Goal: Task Accomplishment & Management: Use online tool/utility

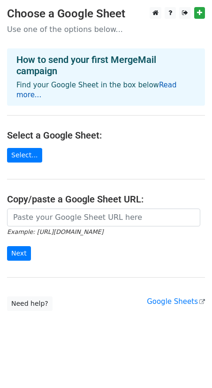
click at [170, 83] on link "Read more..." at bounding box center [96, 90] width 161 height 18
click at [166, 298] on link "Google Sheets" at bounding box center [176, 302] width 58 height 8
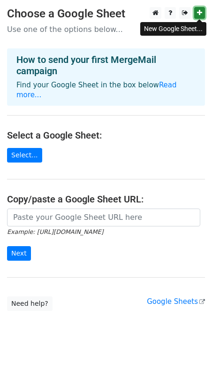
click at [197, 15] on icon at bounding box center [199, 12] width 5 height 7
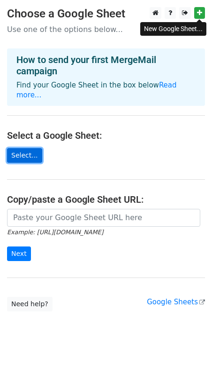
click at [22, 148] on link "Select..." at bounding box center [24, 155] width 35 height 15
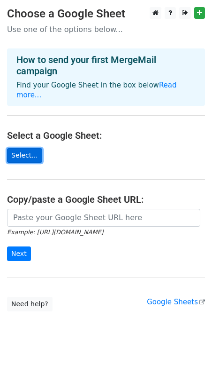
click at [27, 148] on link "Select..." at bounding box center [24, 155] width 35 height 15
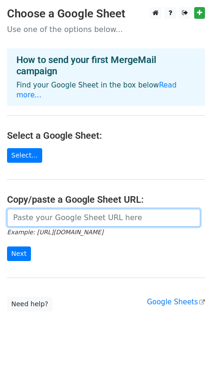
click at [35, 209] on input "url" at bounding box center [104, 218] width 194 height 18
paste input "https://docs.google.com/spreadsheets/d/1TOil-ms5yZedAvNwfKRPSp_5hgPAtgNu/edit?u…"
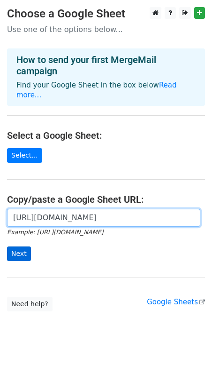
type input "https://docs.google.com/spreadsheets/d/1TOil-ms5yZedAvNwfKRPSp_5hgPAtgNu/edit?u…"
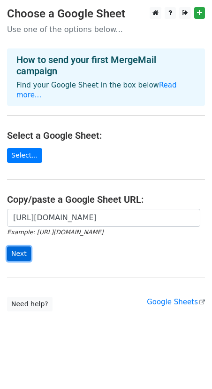
click at [18, 246] on input "Next" at bounding box center [19, 253] width 24 height 15
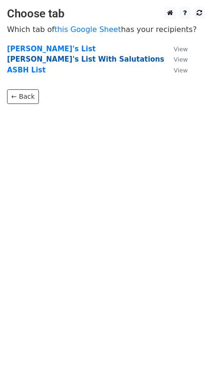
click at [44, 58] on strong "[PERSON_NAME]'s List With Salutations" at bounding box center [85, 59] width 157 height 8
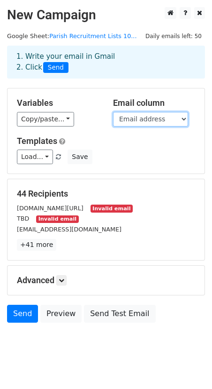
click at [159, 121] on select "Contact Name Role Email address Dear <<Name>> Source" at bounding box center [150, 119] width 75 height 15
click at [113, 112] on select "Contact Name Role Email address Dear <<Name>> Source" at bounding box center [150, 119] width 75 height 15
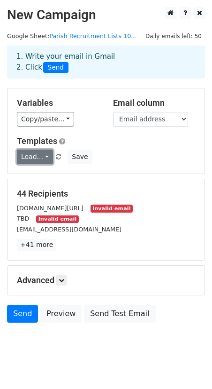
click at [47, 158] on link "Load..." at bounding box center [35, 156] width 36 height 15
click at [120, 156] on div "Load... No templates saved Save" at bounding box center [106, 156] width 193 height 15
click at [173, 157] on div "Load... No templates saved Save" at bounding box center [106, 156] width 193 height 15
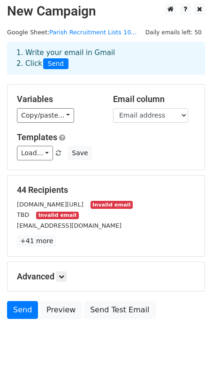
scroll to position [14, 0]
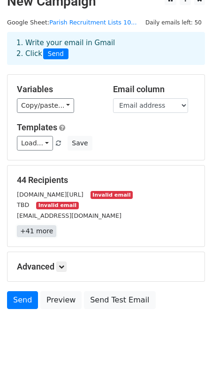
click at [34, 232] on link "+41 more" at bounding box center [36, 231] width 39 height 12
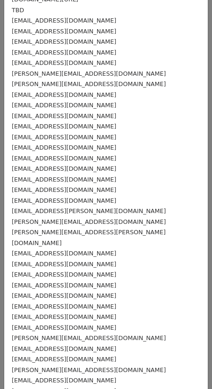
scroll to position [0, 0]
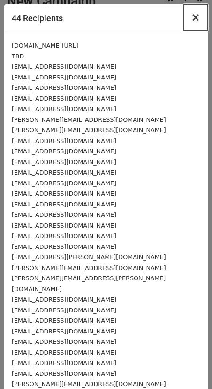
click at [197, 18] on span "×" at bounding box center [195, 17] width 9 height 13
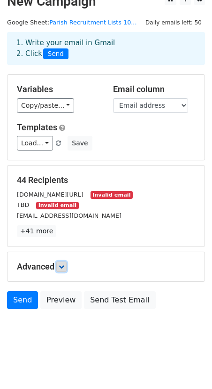
click at [63, 267] on icon at bounding box center [62, 267] width 6 height 6
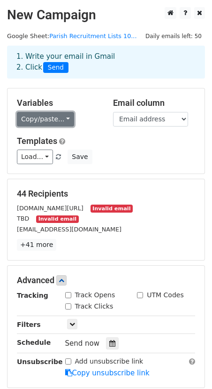
click at [64, 118] on link "Copy/paste..." at bounding box center [45, 119] width 57 height 15
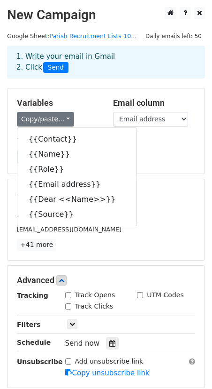
click at [161, 143] on h5 "Templates" at bounding box center [106, 141] width 179 height 10
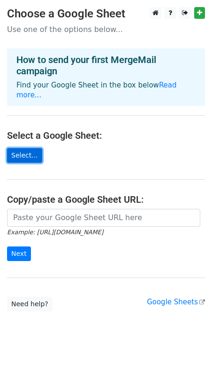
click at [24, 148] on link "Select..." at bounding box center [24, 155] width 35 height 15
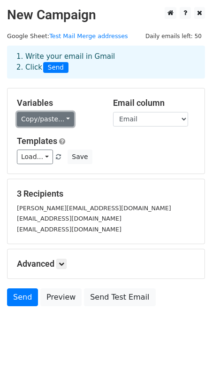
click at [44, 121] on link "Copy/paste..." at bounding box center [45, 119] width 57 height 15
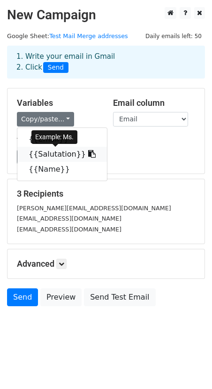
click at [52, 154] on link "{{Salutation}}" at bounding box center [62, 154] width 90 height 15
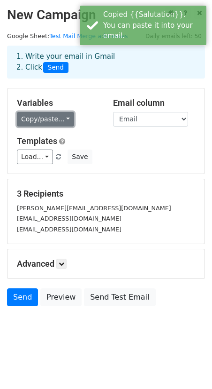
click at [42, 119] on link "Copy/paste..." at bounding box center [45, 119] width 57 height 15
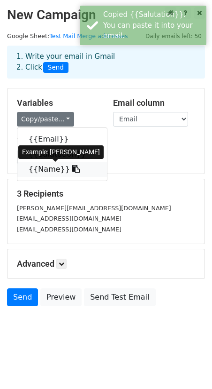
click at [42, 171] on link "{{Name}}" at bounding box center [62, 169] width 90 height 15
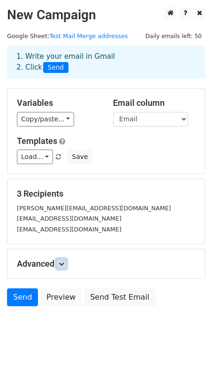
click at [63, 263] on icon at bounding box center [62, 264] width 6 height 6
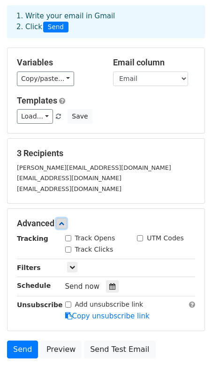
scroll to position [90, 0]
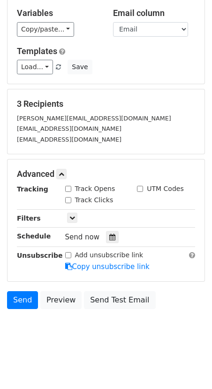
click at [69, 256] on input "Add unsubscribe link" at bounding box center [68, 255] width 6 height 6
checkbox input "true"
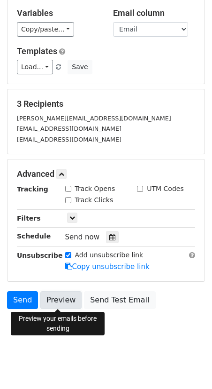
click at [57, 301] on link "Preview" at bounding box center [60, 300] width 41 height 18
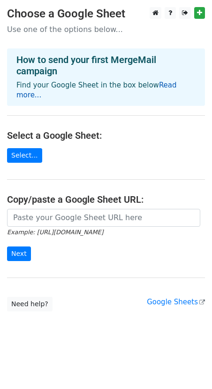
click at [161, 86] on link "Read more..." at bounding box center [96, 90] width 161 height 18
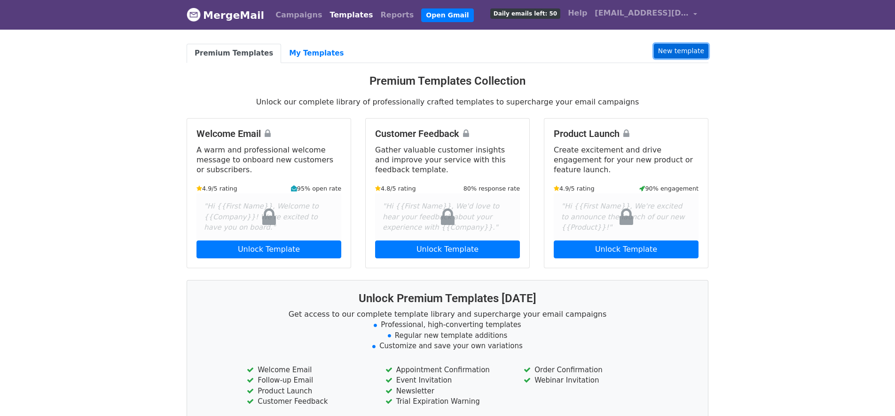
click at [679, 51] on link "New template" at bounding box center [681, 51] width 55 height 15
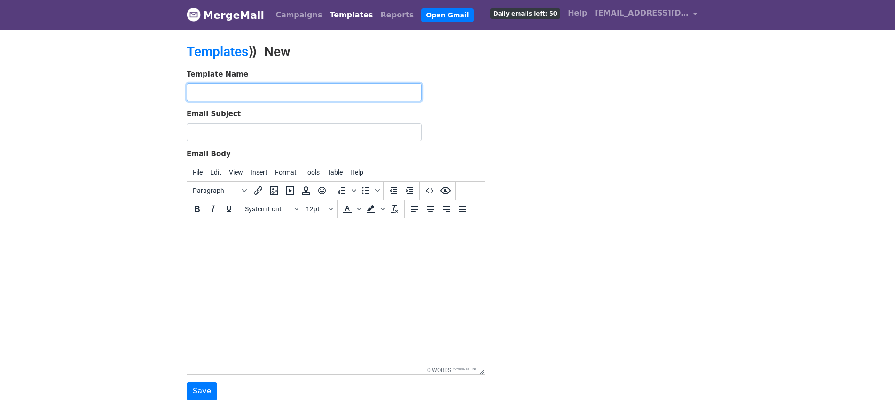
click at [237, 91] on input "text" at bounding box center [304, 92] width 235 height 18
type input "A"
type input "[PERSON_NAME] Search Announcement"
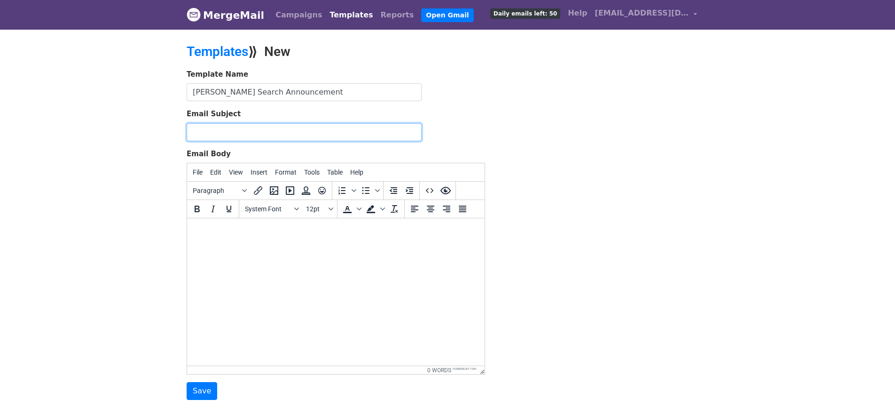
click at [226, 134] on input "Email Subject" at bounding box center [304, 132] width 235 height 18
click at [251, 91] on input "[PERSON_NAME] Search Announcement" at bounding box center [304, 92] width 235 height 18
click at [251, 91] on input "Rector Search Announcement" at bounding box center [304, 92] width 235 height 18
click at [242, 133] on input "Email Subject" at bounding box center [304, 132] width 235 height 18
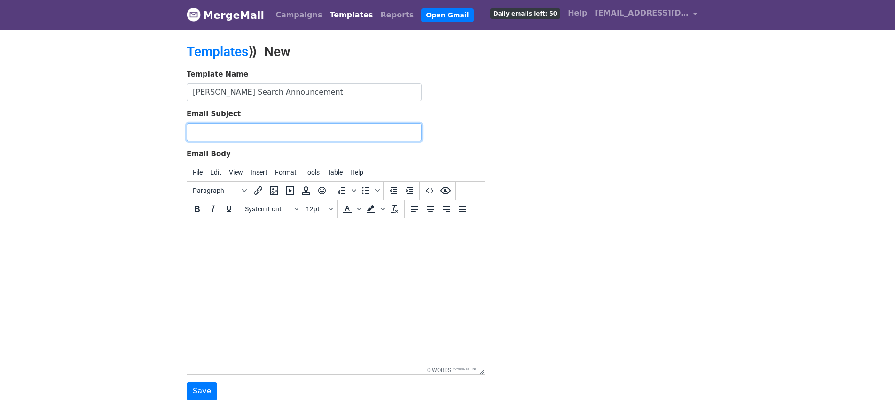
paste input "Rector Search Announcement"
type input "Rector Search Announcement"
click at [278, 238] on html at bounding box center [336, 230] width 298 height 25
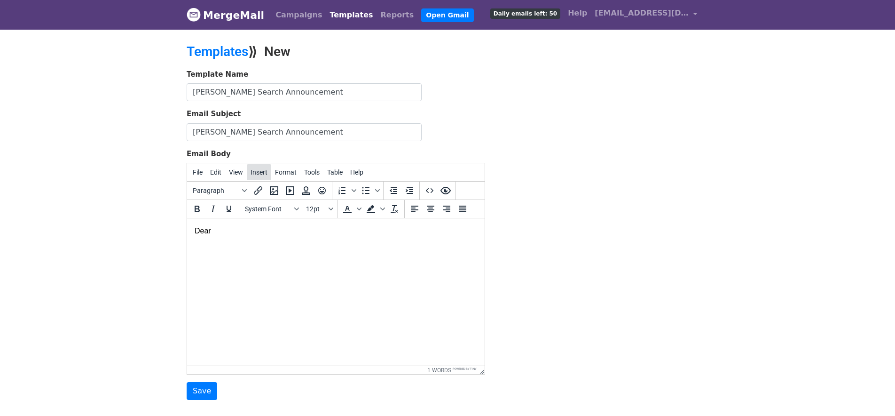
click at [257, 173] on span "Insert" at bounding box center [259, 172] width 17 height 8
click at [217, 243] on html "Dear" at bounding box center [336, 230] width 298 height 25
click at [289, 174] on span "Format" at bounding box center [286, 172] width 22 height 8
click at [693, 202] on div "Template Name Rector Search Announcement Email Subject Rector Search Announceme…" at bounding box center [448, 234] width 536 height 331
click at [319, 174] on span "Tools" at bounding box center [312, 172] width 16 height 8
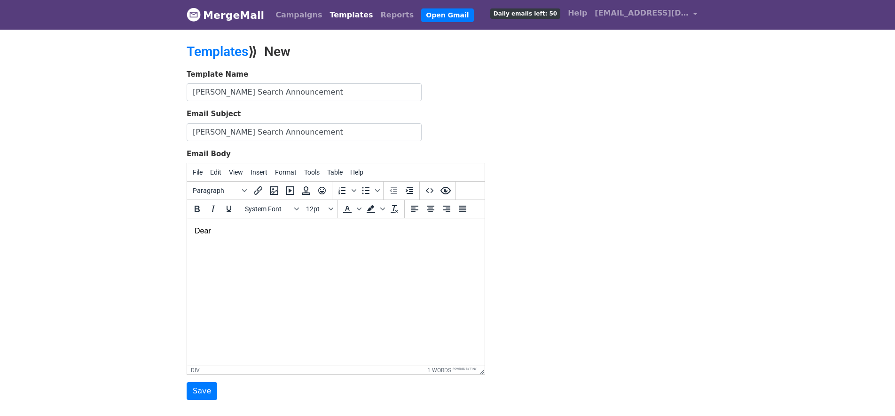
click at [568, 165] on div "Template Name Rector Search Announcement Email Subject Rector Search Announceme…" at bounding box center [448, 234] width 536 height 331
click at [260, 170] on span "Insert" at bounding box center [259, 172] width 17 height 8
click at [596, 186] on div "Template Name Rector Search Announcement Email Subject Rector Search Announceme…" at bounding box center [448, 234] width 536 height 331
click at [211, 252] on div at bounding box center [336, 246] width 283 height 21
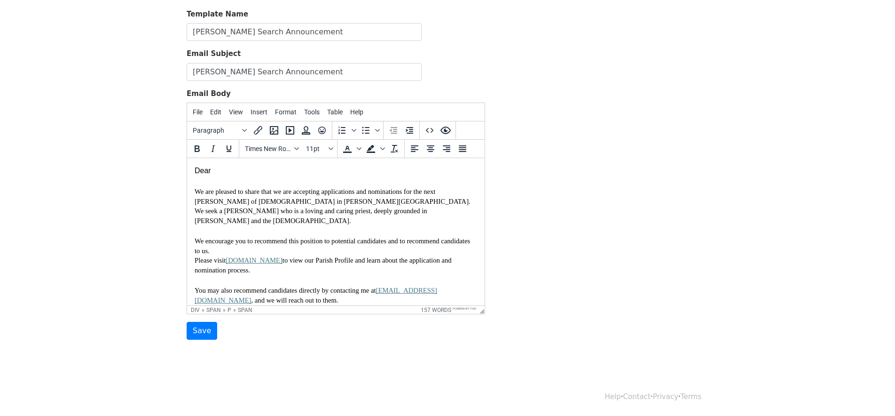
click at [275, 207] on p "We are pleased to share that we are accepting applications and nominations for …" at bounding box center [336, 206] width 283 height 39
click at [200, 174] on body "Dear We are pleased to share that we are accepting applications and nominations…" at bounding box center [336, 315] width 283 height 300
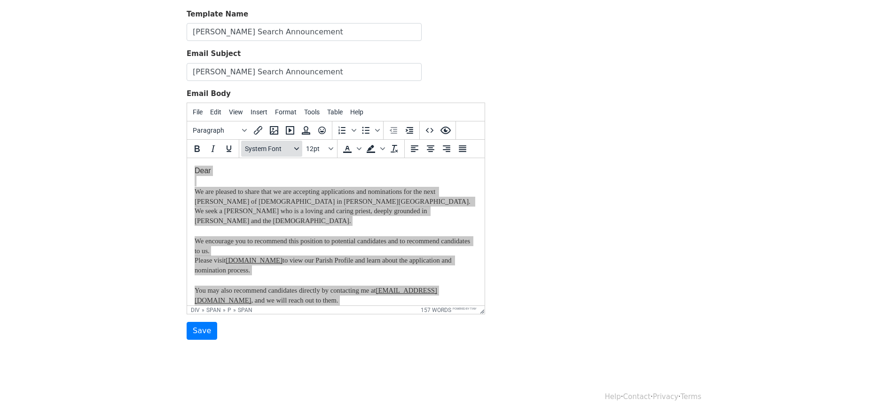
click at [296, 148] on icon "Fonts" at bounding box center [296, 148] width 5 height 3
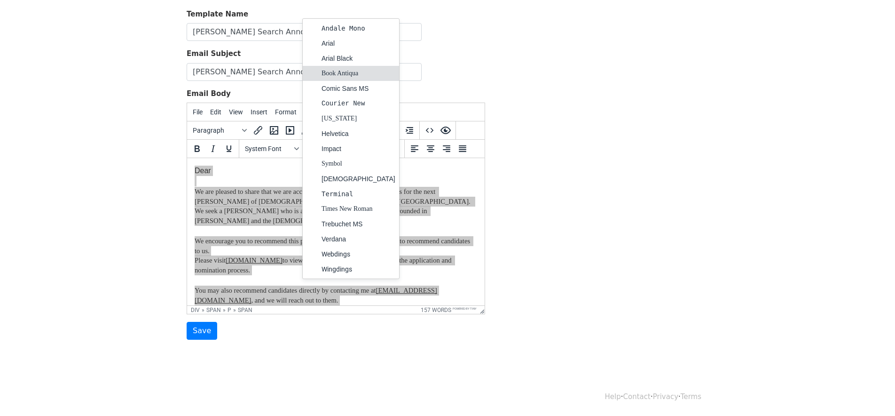
click at [329, 70] on div "Book Antiqua" at bounding box center [359, 73] width 74 height 11
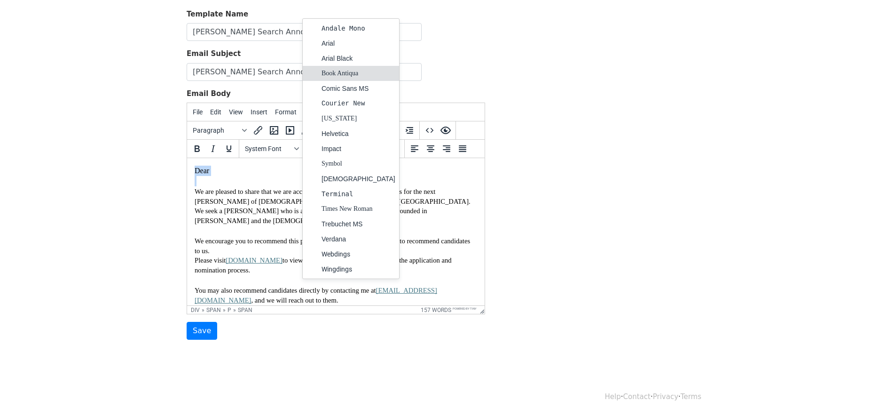
scroll to position [8, 0]
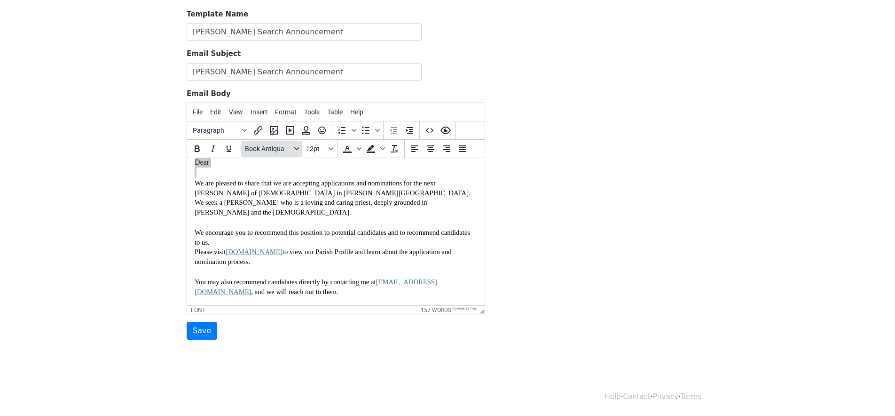
click at [296, 145] on button "Book Antiqua" at bounding box center [271, 149] width 61 height 16
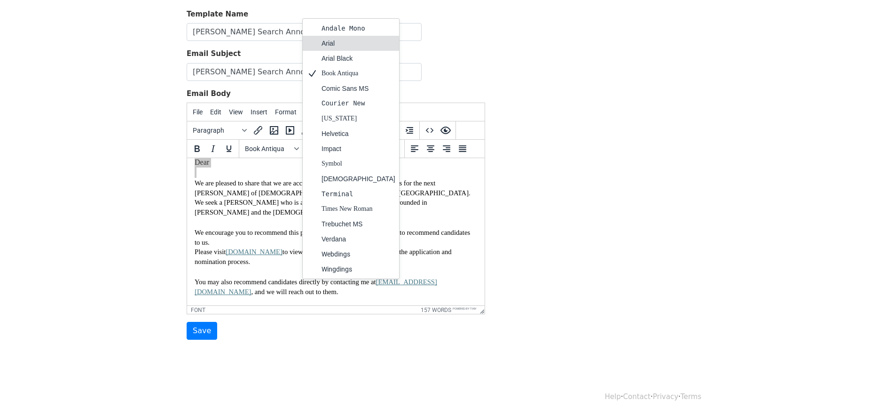
click at [335, 45] on div "Arial" at bounding box center [359, 43] width 74 height 11
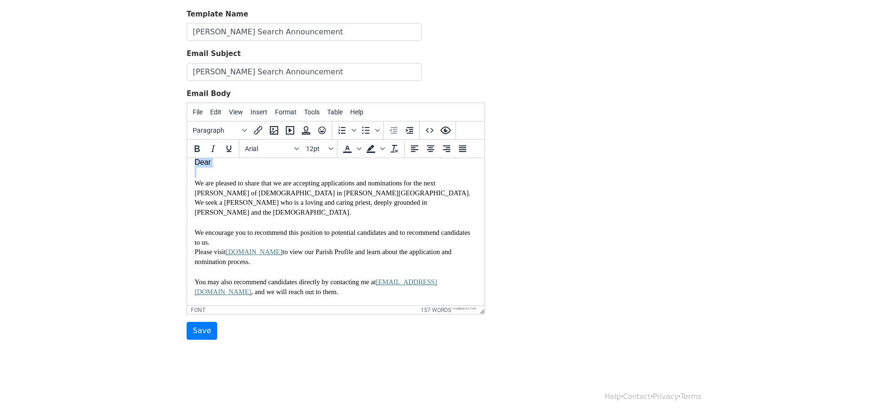
scroll to position [8, 0]
click at [240, 199] on span "We are pleased to share that we are accepting applications and nominations for …" at bounding box center [334, 198] width 279 height 37
drag, startPoint x: 227, startPoint y: 196, endPoint x: 289, endPoint y: 197, distance: 62.1
click at [289, 197] on span "We are pleased to share that we are accepting applications and nominations for …" at bounding box center [334, 198] width 279 height 37
click at [201, 165] on font "Dear" at bounding box center [203, 162] width 16 height 8
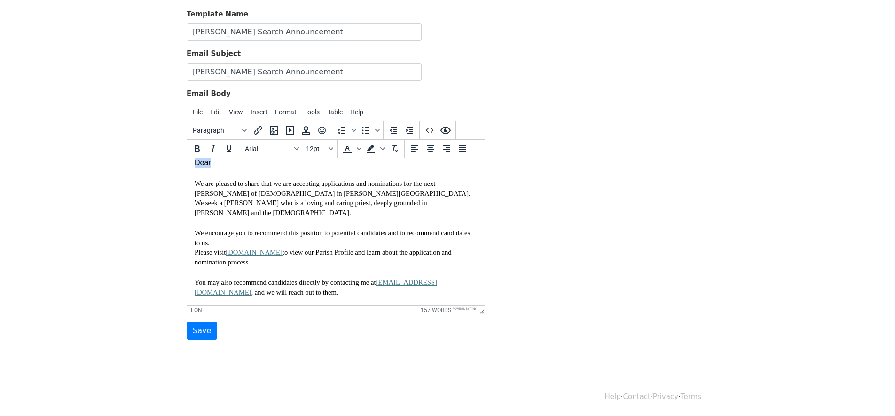
click at [201, 165] on font "Dear" at bounding box center [203, 162] width 16 height 8
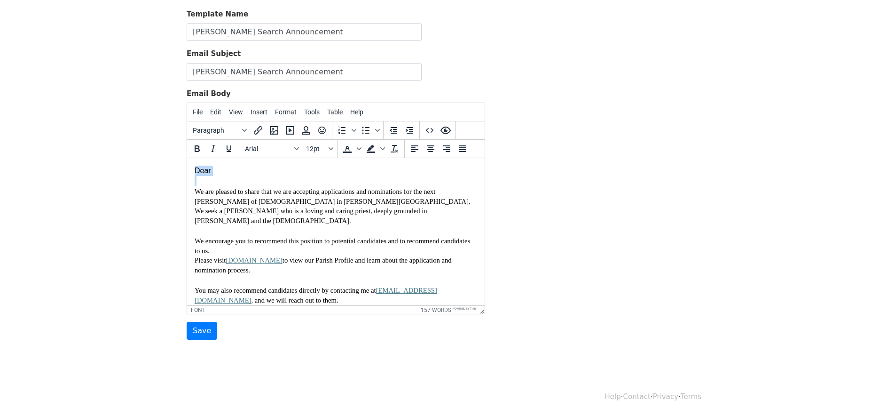
click at [201, 165] on html "Dear We are pleased to share that we are accepting applications and nominations…" at bounding box center [336, 315] width 298 height 315
click at [275, 200] on span "We are pleased to share that we are accepting applications and nominations for …" at bounding box center [334, 206] width 279 height 37
click at [216, 174] on body "Dear We are pleased to share that we are accepting applications and nominations…" at bounding box center [336, 315] width 283 height 300
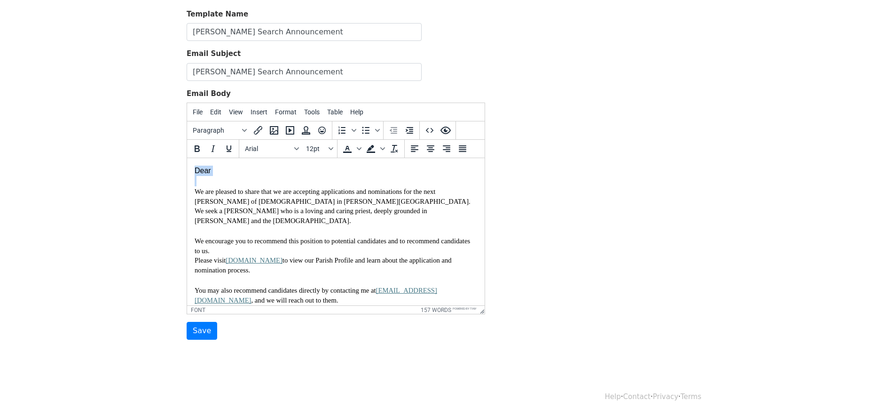
click at [216, 174] on body "Dear We are pleased to share that we are accepting applications and nominations…" at bounding box center [336, 315] width 283 height 300
click at [295, 146] on icon "Fonts" at bounding box center [296, 148] width 5 height 5
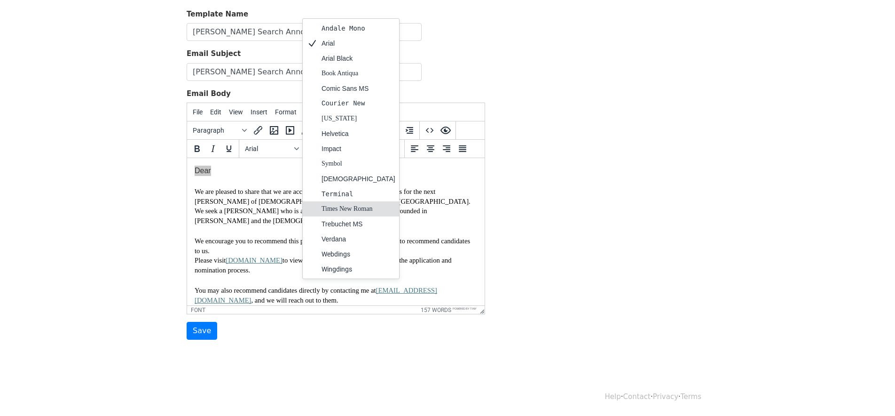
click at [334, 204] on div "Times New Roman" at bounding box center [359, 208] width 74 height 11
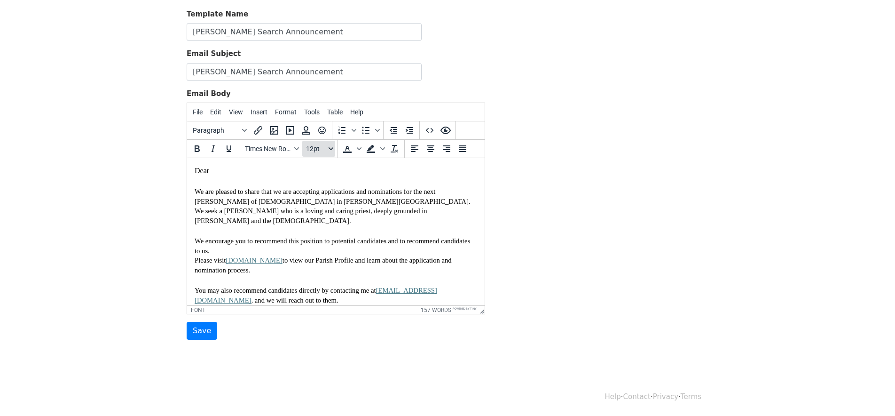
click at [330, 146] on icon "Font sizes" at bounding box center [331, 148] width 5 height 5
click at [287, 175] on body "Dear We are pleased to share that we are accepting applications and nominations…" at bounding box center [336, 315] width 283 height 300
click at [309, 146] on span "12pt" at bounding box center [316, 149] width 21 height 8
click at [310, 148] on span "12pt" at bounding box center [316, 149] width 21 height 8
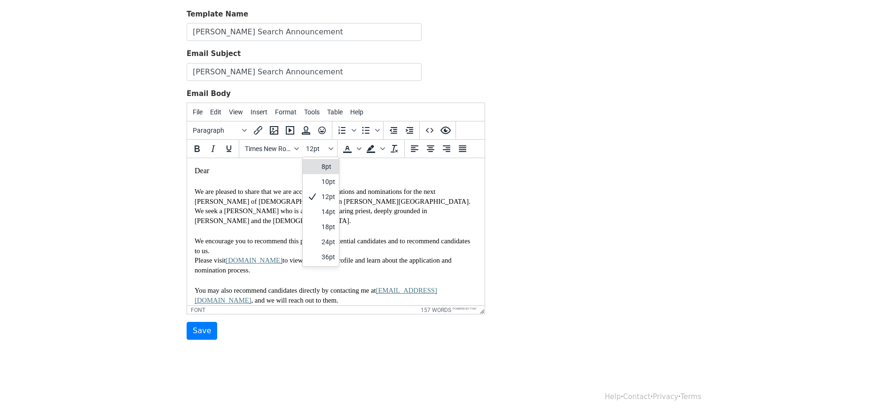
click at [255, 217] on div "We are pleased to share that we are accepting applications and nominations for …" at bounding box center [336, 321] width 283 height 290
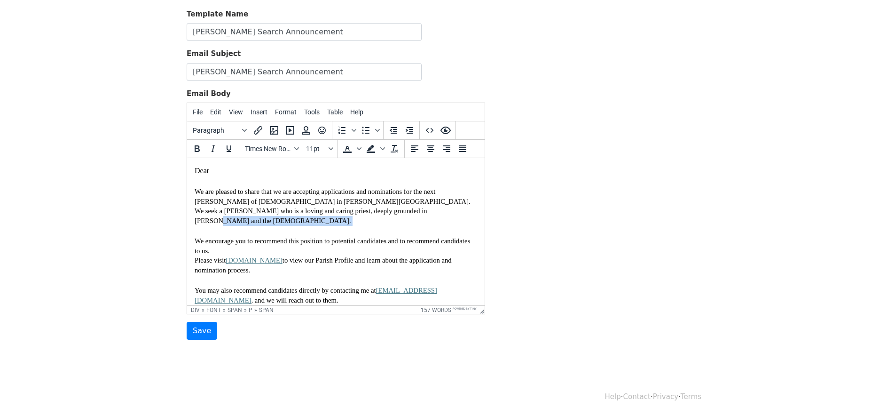
click at [255, 217] on div "We are pleased to share that we are accepting applications and nominations for …" at bounding box center [336, 321] width 283 height 290
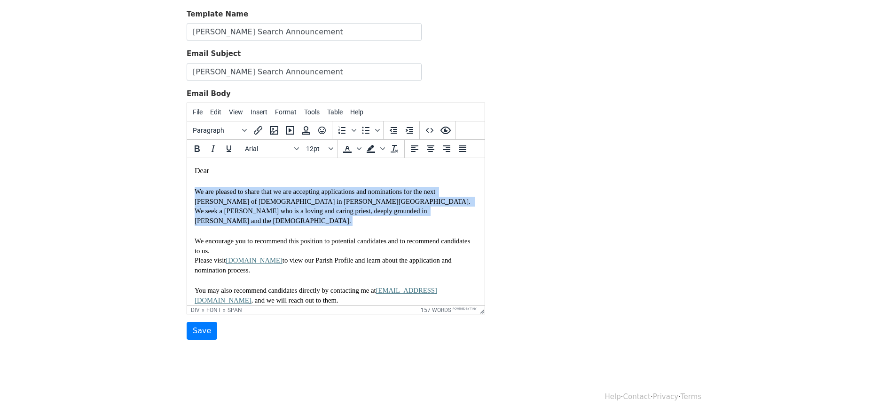
click at [255, 217] on div "We are pleased to share that we are accepting applications and nominations for …" at bounding box center [336, 321] width 283 height 290
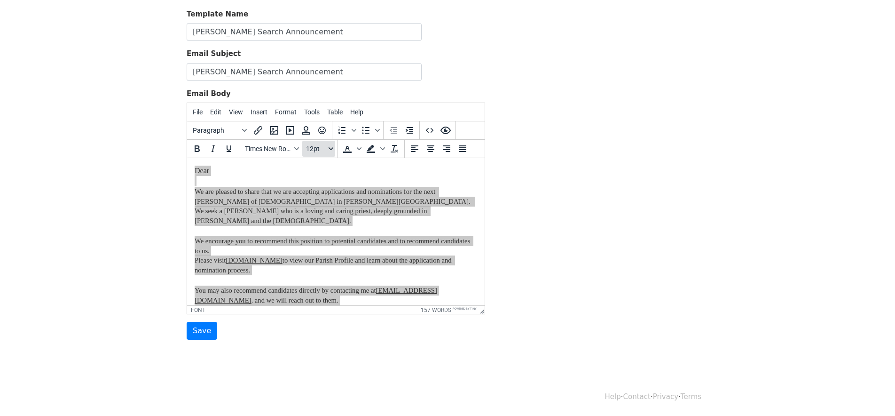
click at [331, 147] on icon "Font sizes" at bounding box center [331, 148] width 5 height 5
click at [315, 196] on icon at bounding box center [311, 196] width 11 height 11
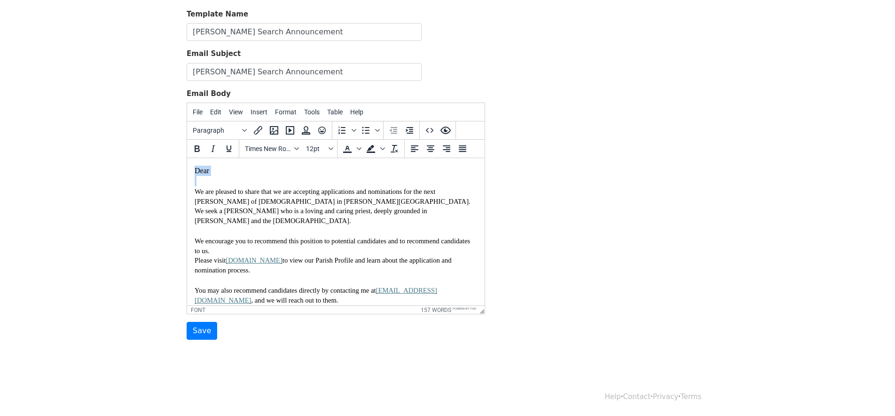
scroll to position [8, 0]
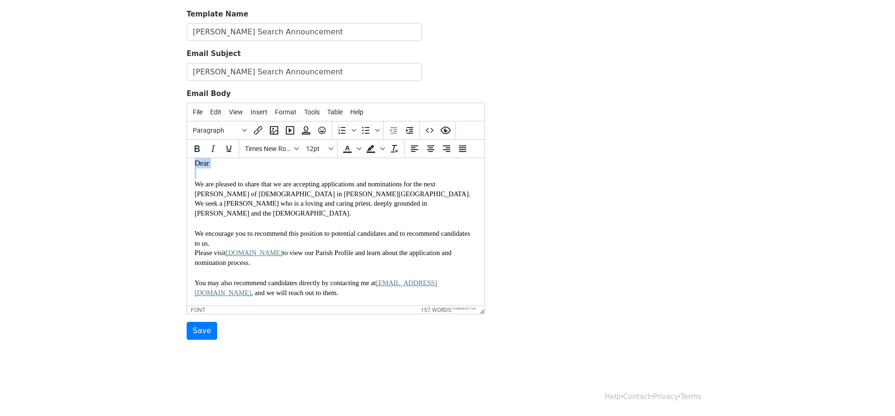
click at [294, 212] on div "We are pleased to share that we are accepting applications and nominations for …" at bounding box center [336, 313] width 283 height 290
click at [204, 167] on font "Dear" at bounding box center [202, 163] width 15 height 8
click at [225, 196] on span "We are pleased to share that we are accepting applications and nominations for …" at bounding box center [334, 198] width 279 height 37
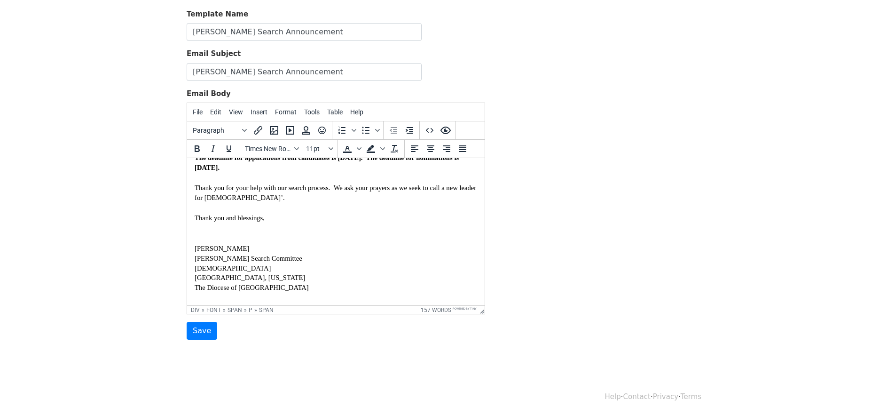
scroll to position [0, 0]
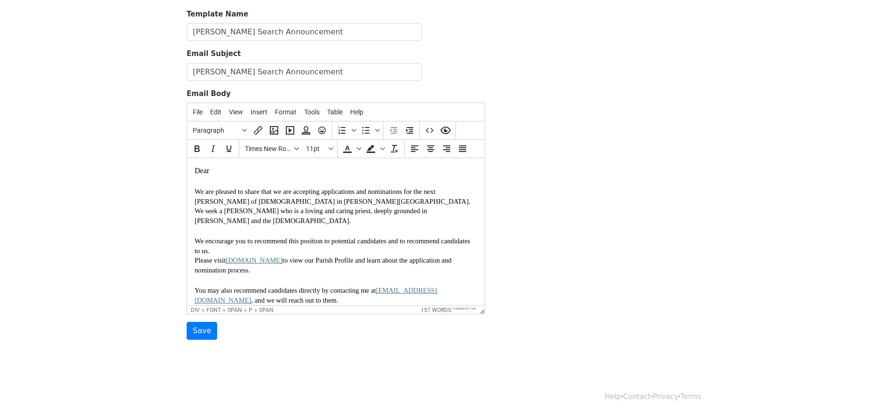
drag, startPoint x: 196, startPoint y: 189, endPoint x: 201, endPoint y: 190, distance: 5.3
click at [196, 189] on span "We are pleased to share that we are accepting applications and nominations for …" at bounding box center [334, 206] width 279 height 37
click at [208, 171] on div at bounding box center [336, 170] width 283 height 10
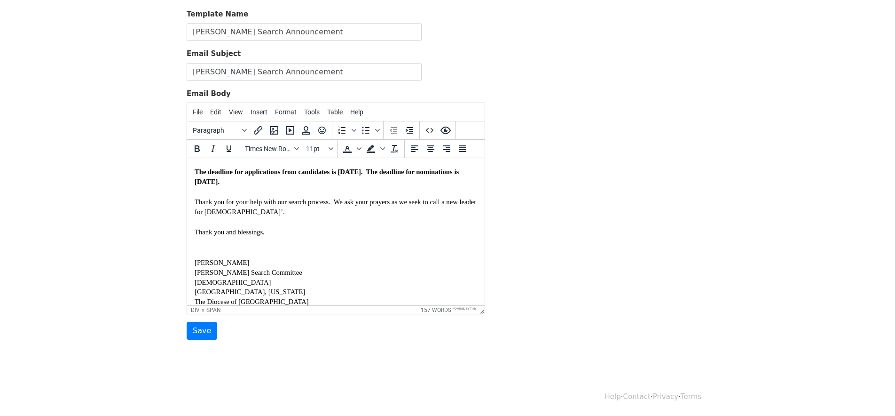
scroll to position [164, 0]
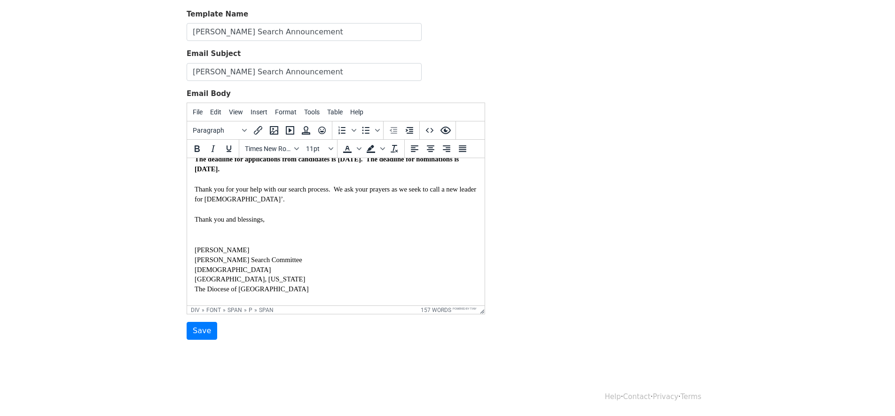
click at [288, 284] on p "The Diocese of [GEOGRAPHIC_DATA]" at bounding box center [336, 289] width 283 height 10
click at [216, 246] on span "Susan Humphreville" at bounding box center [222, 250] width 55 height 8
drag, startPoint x: 250, startPoint y: 241, endPoint x: 357, endPoint y: 398, distance: 190.1
click at [187, 241] on html "Dear We are pleased to share that we are accepting applications and nominations…" at bounding box center [336, 152] width 298 height 317
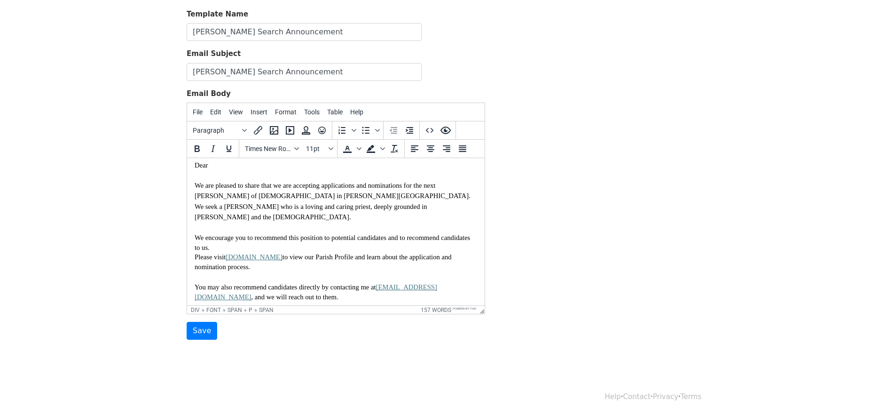
scroll to position [0, 0]
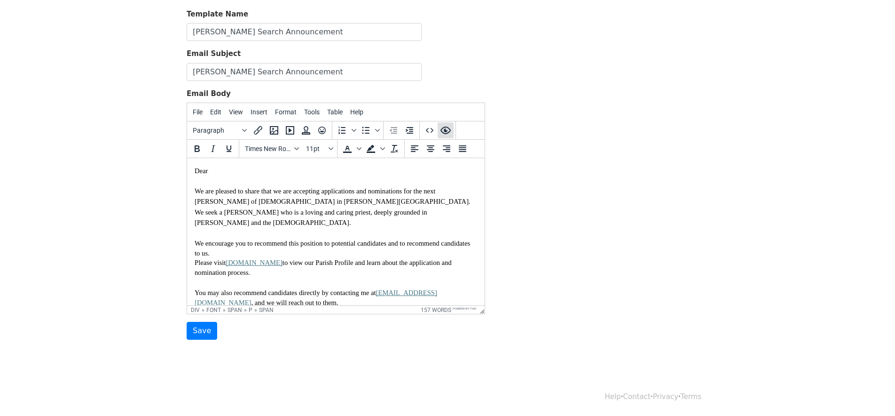
click at [447, 129] on icon "Preview" at bounding box center [445, 130] width 11 height 11
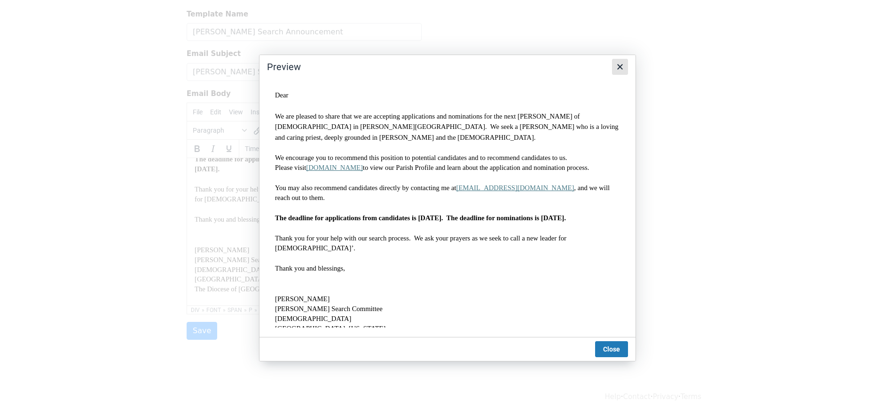
click at [623, 67] on icon "Close" at bounding box center [619, 66] width 11 height 11
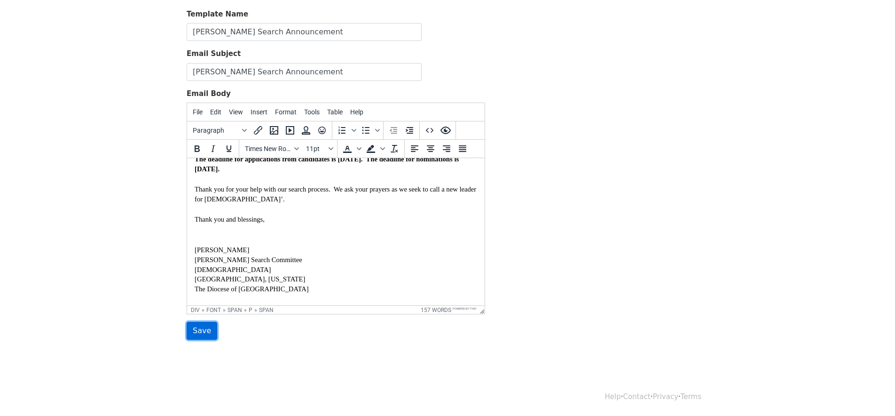
click at [202, 330] on input "Save" at bounding box center [202, 331] width 31 height 18
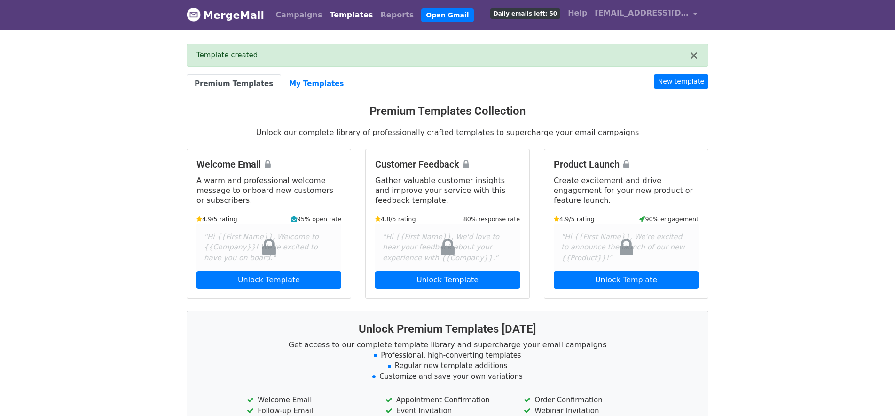
click at [220, 15] on link "MergeMail" at bounding box center [226, 15] width 78 height 20
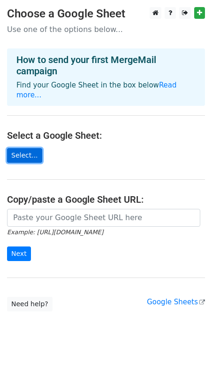
click at [28, 148] on link "Select..." at bounding box center [24, 155] width 35 height 15
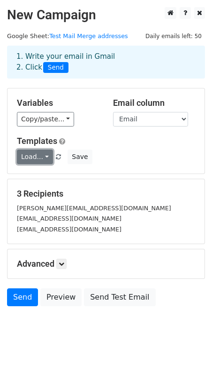
click at [44, 157] on link "Load..." at bounding box center [35, 156] width 36 height 15
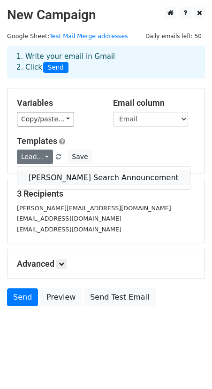
click at [52, 177] on link "[PERSON_NAME] Search Announcement" at bounding box center [103, 177] width 173 height 15
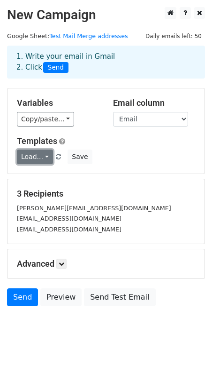
click at [47, 156] on link "Load..." at bounding box center [35, 156] width 36 height 15
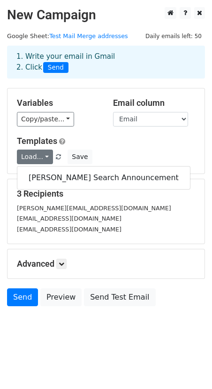
click at [148, 147] on div "Templates Load... Rector Search Announcement Save" at bounding box center [106, 150] width 193 height 29
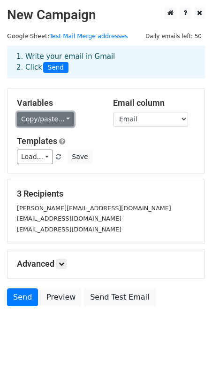
click at [62, 117] on link "Copy/paste..." at bounding box center [45, 119] width 57 height 15
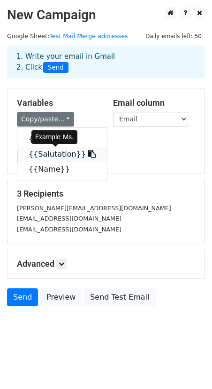
click at [42, 157] on link "{{Salutation}}" at bounding box center [62, 154] width 90 height 15
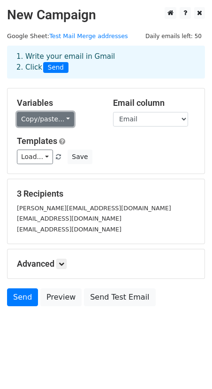
click at [55, 119] on link "Copy/paste..." at bounding box center [45, 119] width 57 height 15
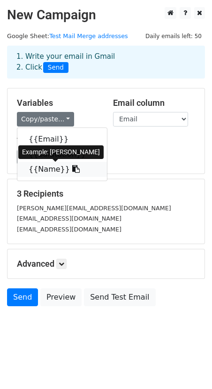
click at [43, 168] on link "{{Name}}" at bounding box center [62, 169] width 90 height 15
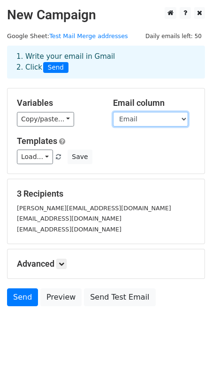
click at [165, 119] on select "Email Salutation Name" at bounding box center [150, 119] width 75 height 15
click at [60, 264] on link at bounding box center [61, 264] width 10 height 10
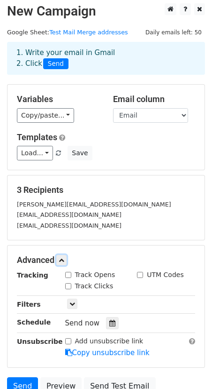
scroll to position [90, 0]
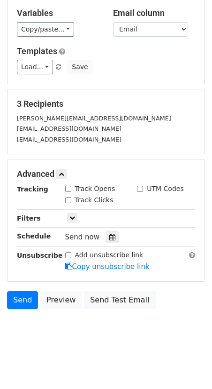
click at [68, 256] on input "Add unsubscribe link" at bounding box center [68, 255] width 6 height 6
checkbox input "true"
click at [71, 219] on icon at bounding box center [73, 218] width 6 height 6
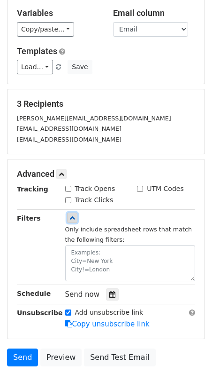
click at [71, 219] on icon at bounding box center [73, 218] width 6 height 6
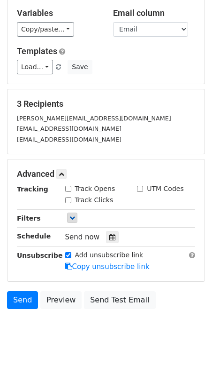
click at [70, 189] on input "Track Opens" at bounding box center [68, 189] width 6 height 6
click at [69, 188] on input "Track Opens" at bounding box center [68, 189] width 6 height 6
checkbox input "false"
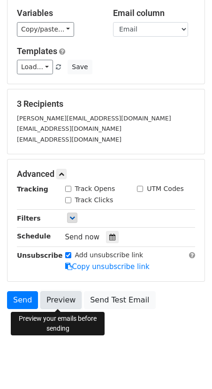
click at [59, 298] on link "Preview" at bounding box center [60, 300] width 41 height 18
click at [57, 298] on link "Preview" at bounding box center [60, 300] width 41 height 18
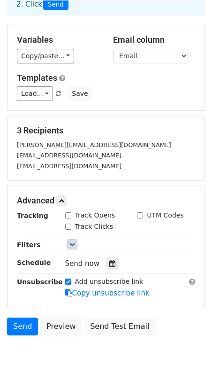
scroll to position [55, 0]
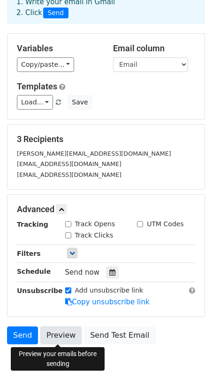
click at [63, 333] on link "Preview" at bounding box center [60, 335] width 41 height 18
click at [58, 333] on link "Preview" at bounding box center [60, 335] width 41 height 18
click at [56, 335] on link "Preview" at bounding box center [60, 335] width 41 height 18
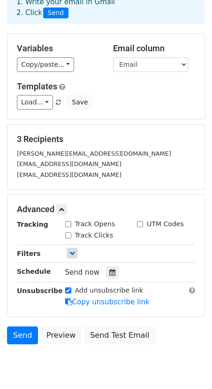
click at [115, 358] on body "New Campaign Daily emails left: 50 Google Sheet: Test Mail Merge addresses 1. W…" at bounding box center [106, 170] width 212 height 434
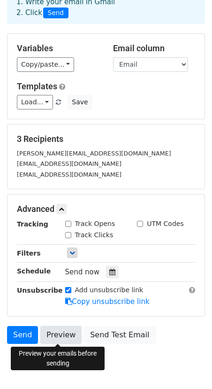
click at [66, 336] on link "Preview" at bounding box center [60, 335] width 41 height 18
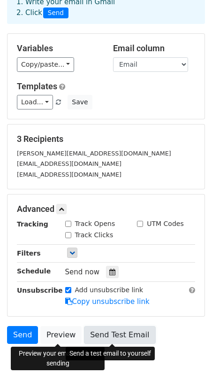
click at [124, 337] on link "Send Test Email" at bounding box center [119, 335] width 71 height 18
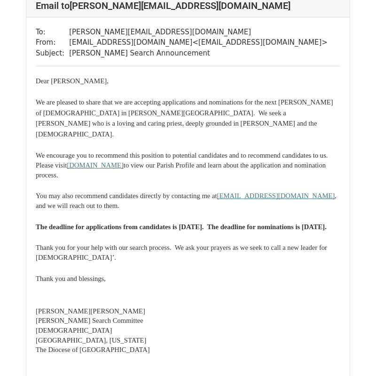
scroll to position [70, 0]
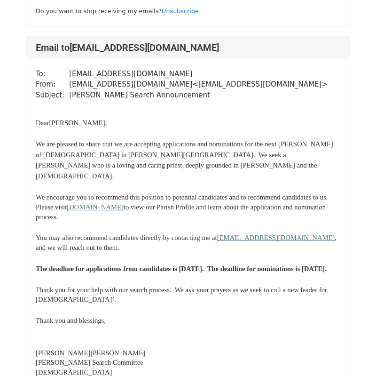
scroll to position [903, 0]
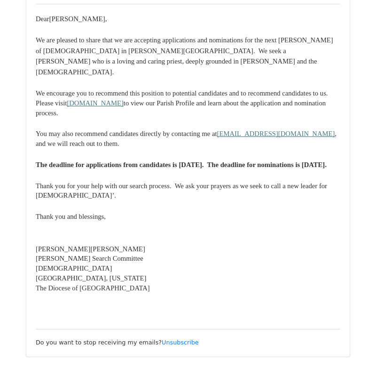
scroll to position [1004, 0]
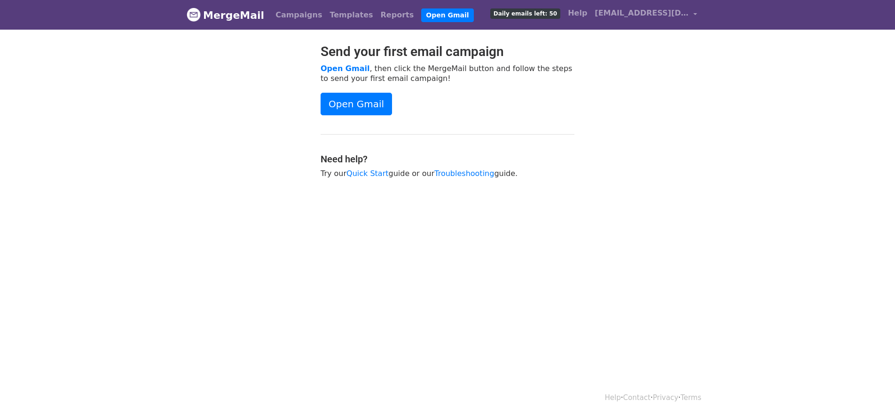
click at [187, 136] on div at bounding box center [247, 116] width 134 height 144
click at [209, 12] on link "MergeMail" at bounding box center [226, 15] width 78 height 20
click at [201, 113] on div at bounding box center [247, 116] width 134 height 144
click at [538, 16] on span "Daily emails left: 50" at bounding box center [525, 13] width 70 height 10
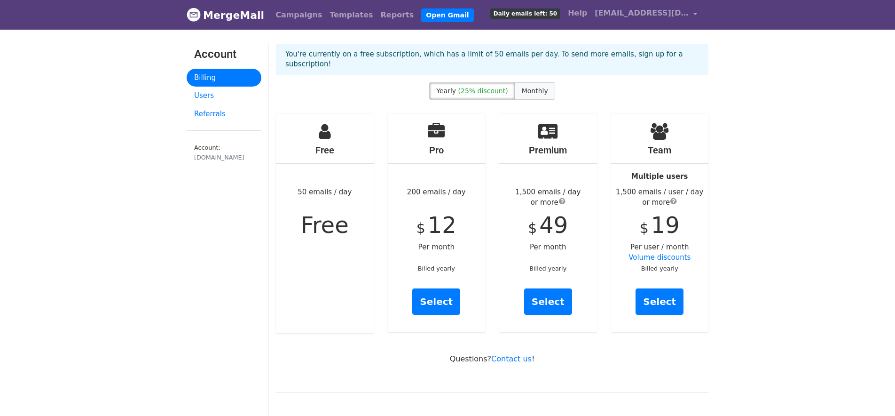
click at [537, 87] on label "Monthly" at bounding box center [535, 90] width 40 height 17
click at [214, 95] on link "Users" at bounding box center [224, 95] width 75 height 18
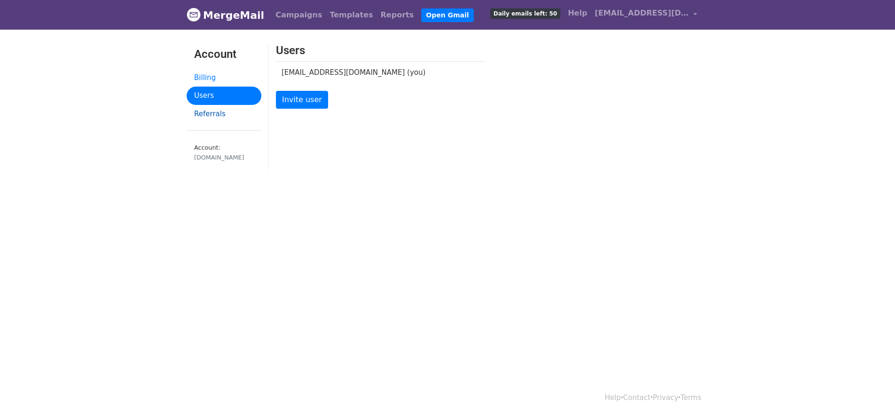
click at [219, 114] on link "Referrals" at bounding box center [224, 114] width 75 height 18
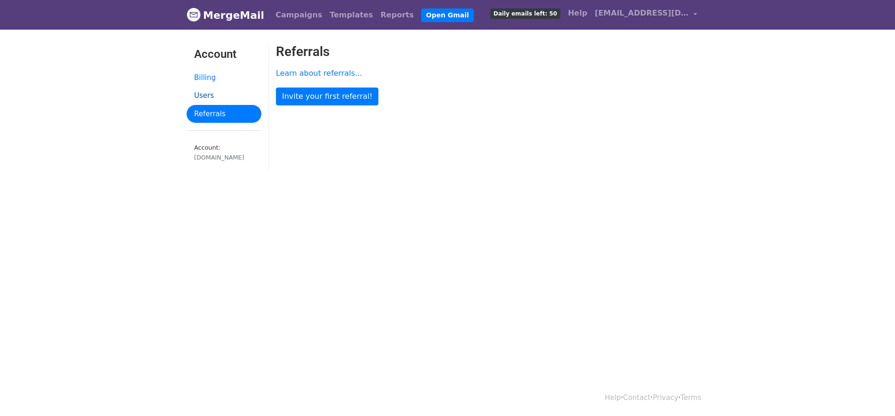
click at [211, 97] on link "Users" at bounding box center [224, 95] width 75 height 18
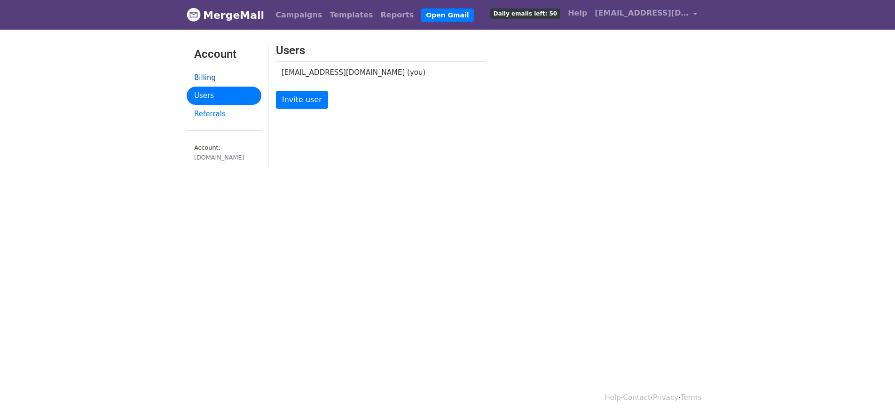
click at [207, 76] on link "Billing" at bounding box center [224, 78] width 75 height 18
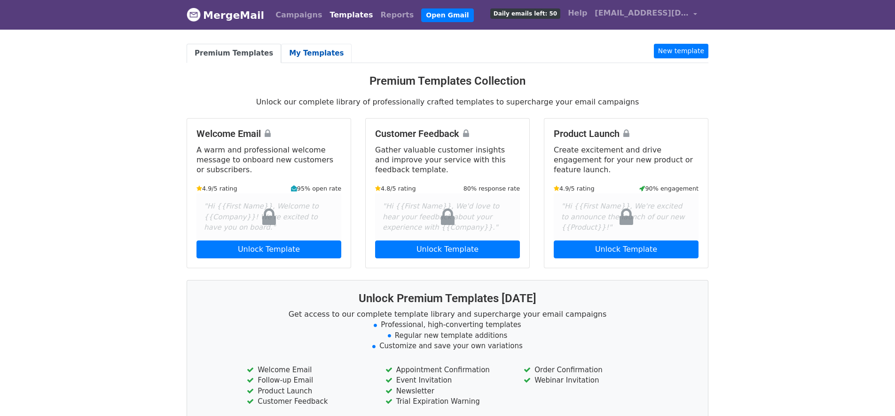
click at [301, 55] on link "My Templates" at bounding box center [316, 53] width 71 height 19
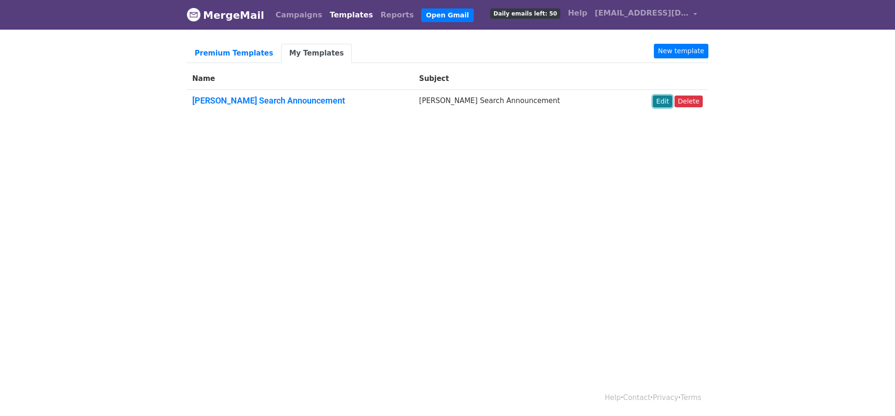
click at [666, 102] on link "Edit" at bounding box center [662, 101] width 19 height 12
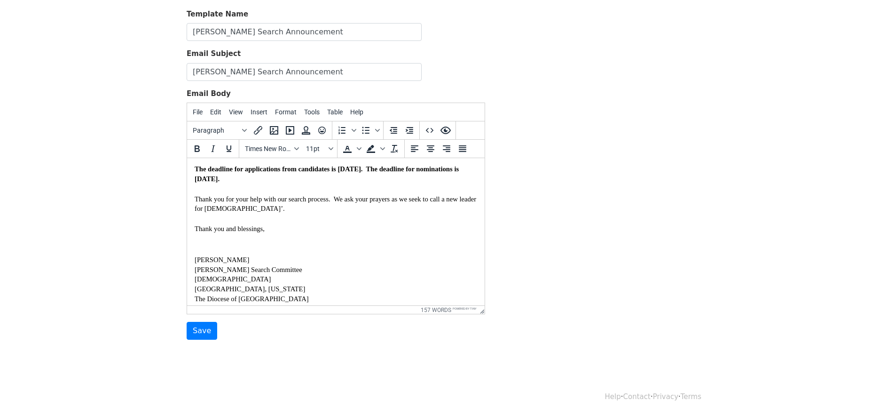
scroll to position [167, 0]
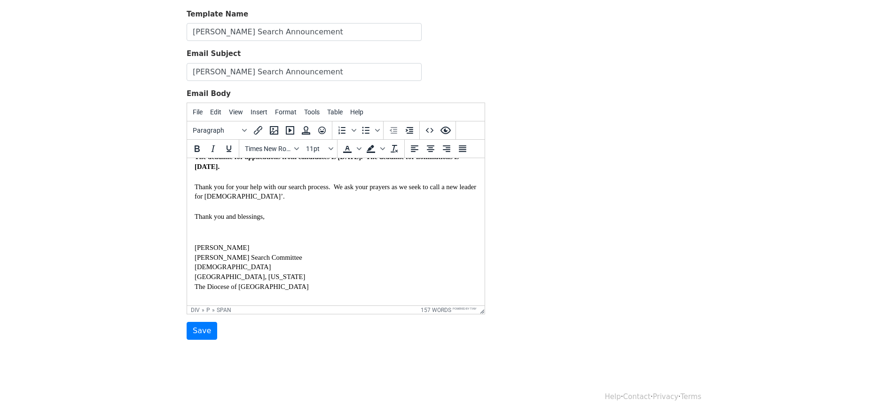
click at [201, 243] on span "[PERSON_NAME]" at bounding box center [222, 247] width 55 height 8
click at [370, 243] on p "[PERSON_NAME]" at bounding box center [336, 248] width 283 height 10
click at [204, 329] on input "Save" at bounding box center [202, 331] width 31 height 18
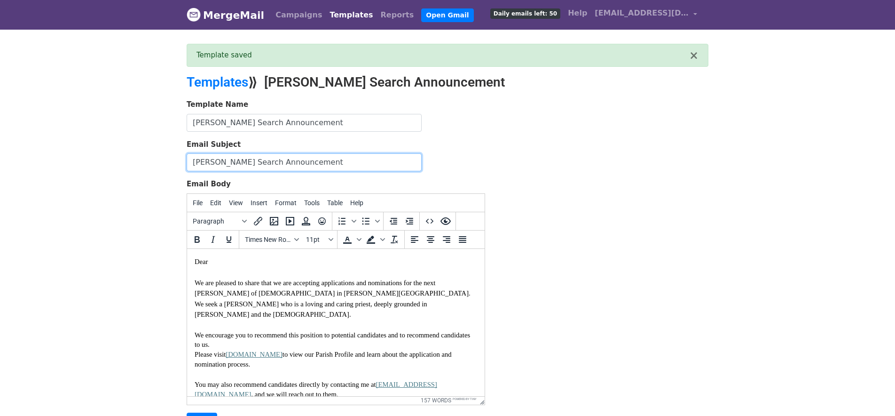
click at [192, 161] on input "Rector Search Announcement" at bounding box center [304, 162] width 235 height 18
type input "All Saints' [PERSON_NAME] Hills [PERSON_NAME] Search Announcement"
click at [627, 224] on div "Template Name Rector Search Announcement Email Subject All Saints' Beverly Hill…" at bounding box center [448, 264] width 536 height 331
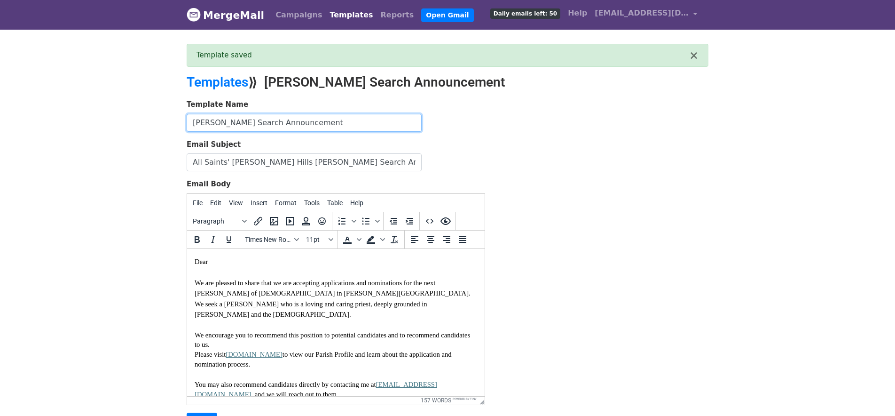
click at [332, 125] on input "Rector Search Announcement" at bounding box center [304, 123] width 235 height 18
type input "[PERSON_NAME] Search Announcement (Sources)"
click at [589, 212] on div "Template Name Rector Search Announcement (Sources) Email Subject All Saints' Be…" at bounding box center [448, 264] width 536 height 331
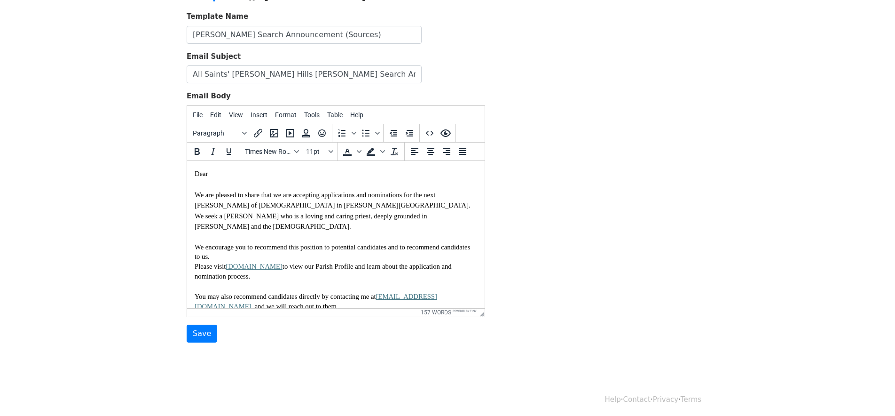
scroll to position [90, 0]
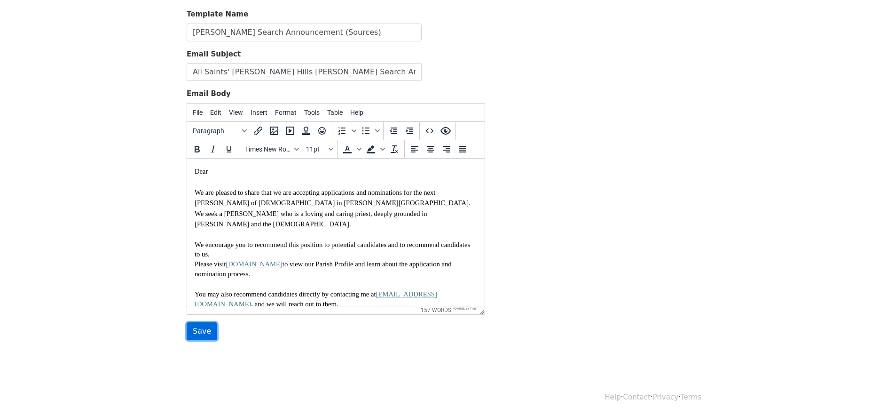
click at [211, 326] on input "Save" at bounding box center [202, 331] width 31 height 18
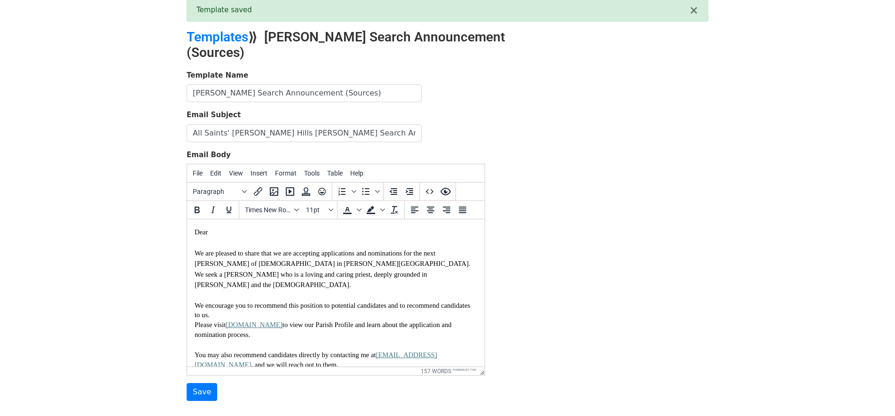
scroll to position [90, 0]
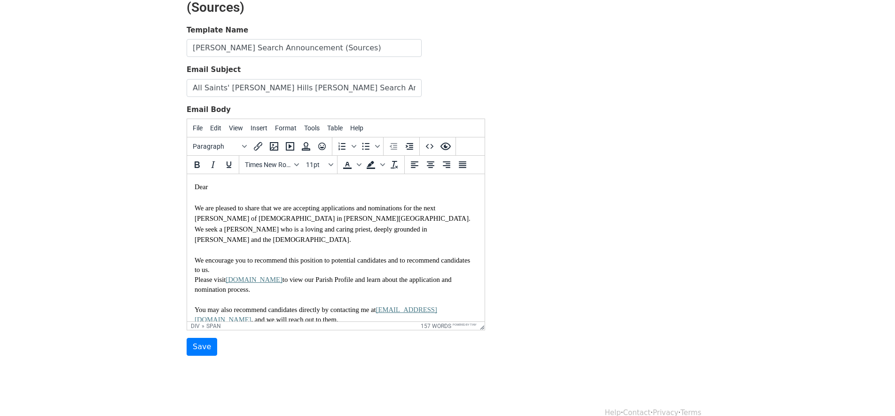
click at [198, 186] on span "Dear" at bounding box center [201, 187] width 13 height 8
click at [100, 212] on body "MergeMail Campaigns Templates Reports Open Gmail Daily emails left: 50 Help [EM…" at bounding box center [447, 151] width 895 height 483
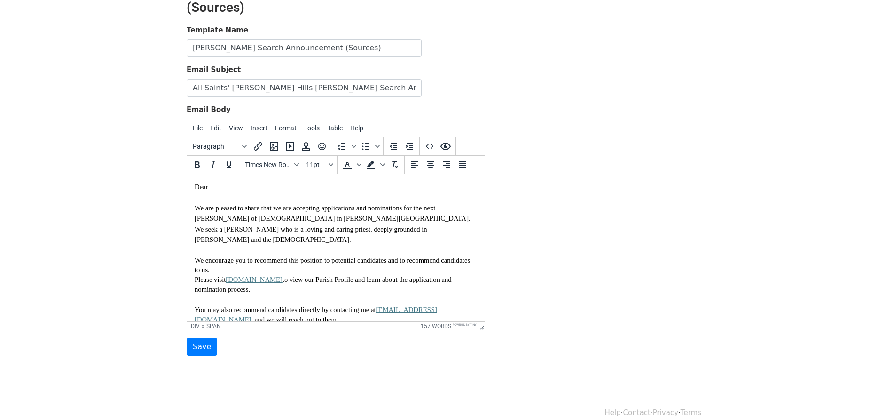
click at [225, 232] on span "We are pleased to share that we are accepting applications and nominations for …" at bounding box center [334, 223] width 279 height 39
click at [561, 240] on div "Template Name Rector Search Announcement (Sources) Email Subject All Saints' Be…" at bounding box center [448, 190] width 536 height 331
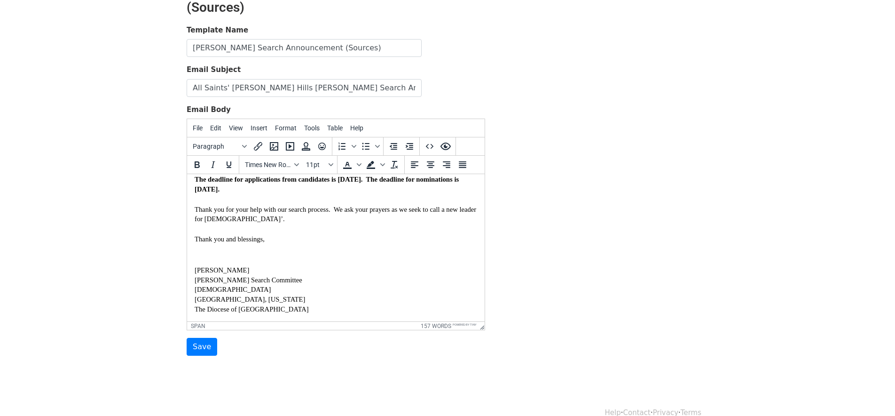
scroll to position [167, 0]
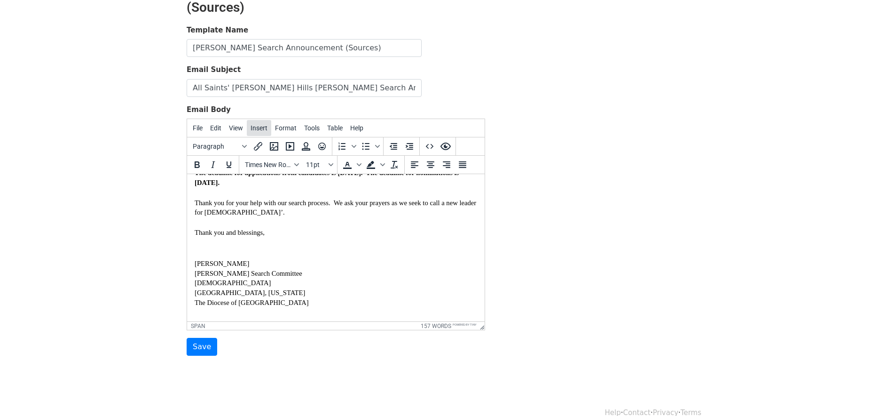
click at [259, 124] on span "Insert" at bounding box center [259, 128] width 17 height 8
click at [569, 115] on div "Template Name Rector Search Announcement (Sources) Email Subject All Saints' Be…" at bounding box center [448, 190] width 536 height 331
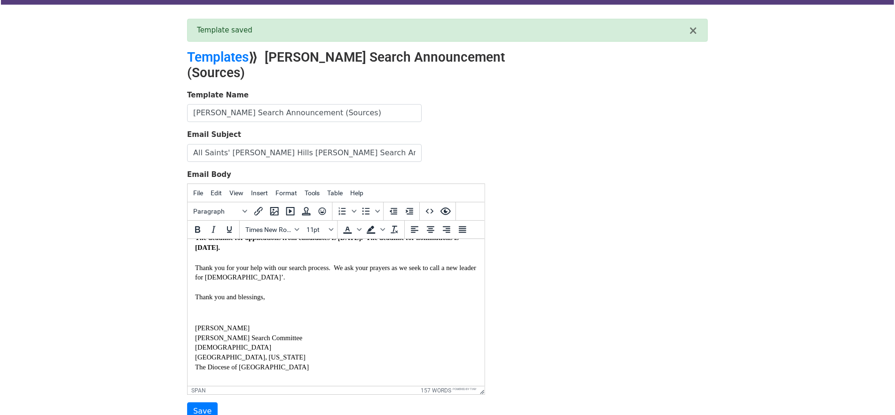
scroll to position [0, 0]
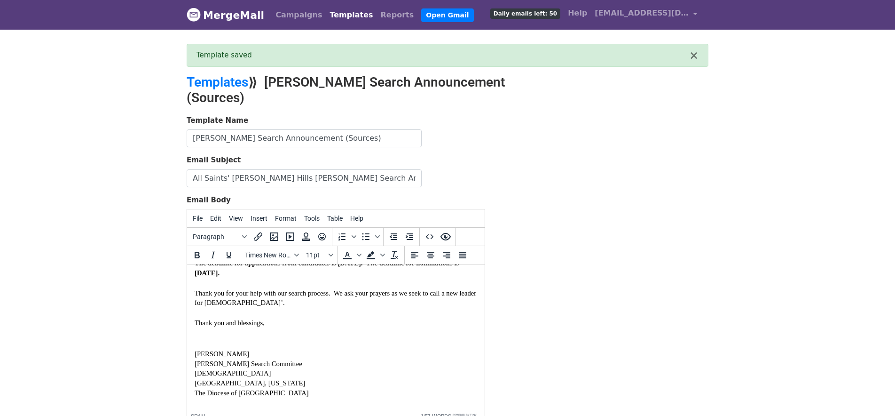
click at [819, 123] on body "MergeMail Campaigns Templates Reports Open Gmail Daily emails left: 50 Help [EM…" at bounding box center [447, 241] width 895 height 483
